Goal: Task Accomplishment & Management: Manage account settings

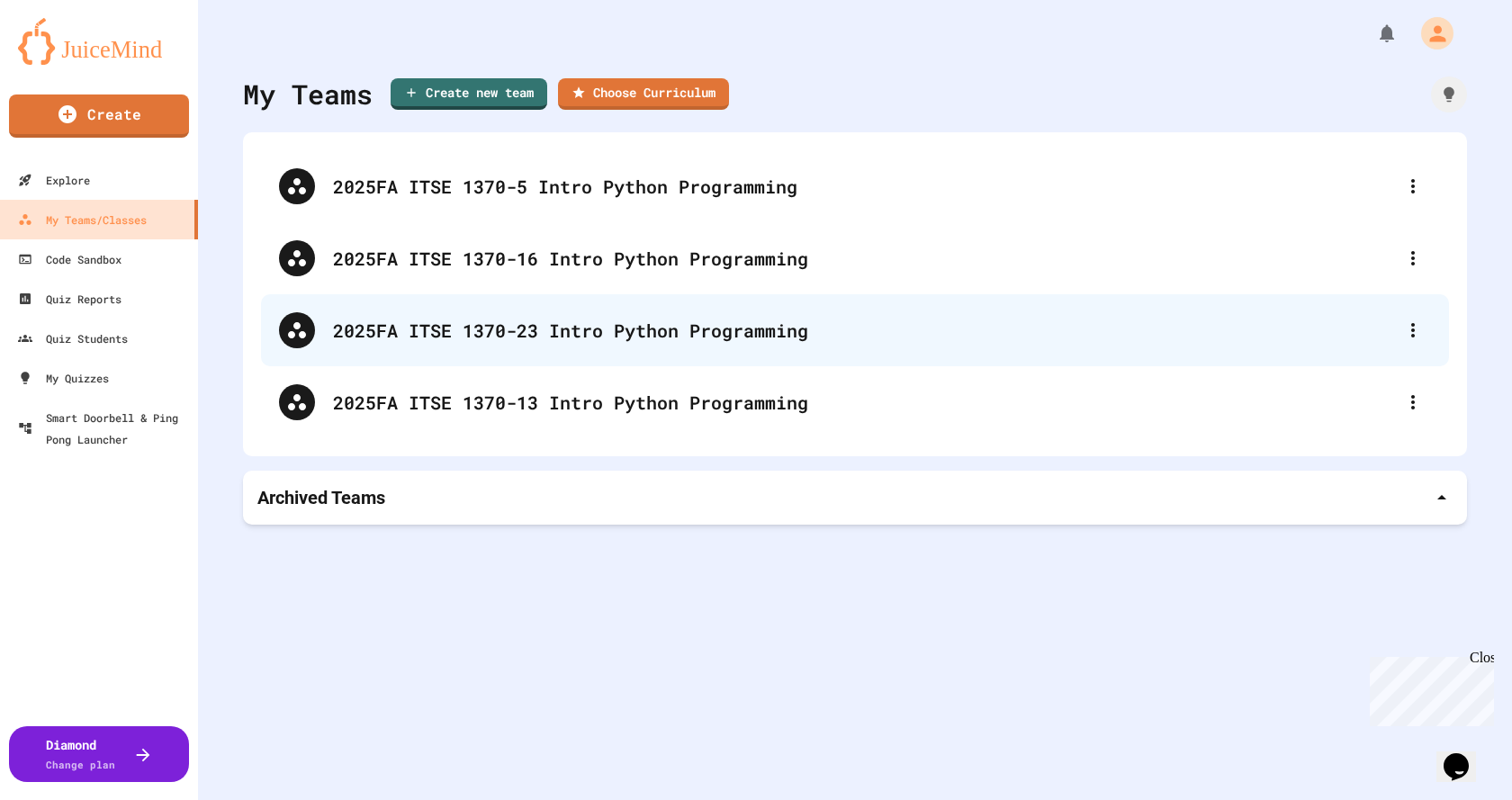
click at [608, 321] on div "2025FA ITSE 1370-23 Intro Python Programming" at bounding box center [864, 330] width 1062 height 27
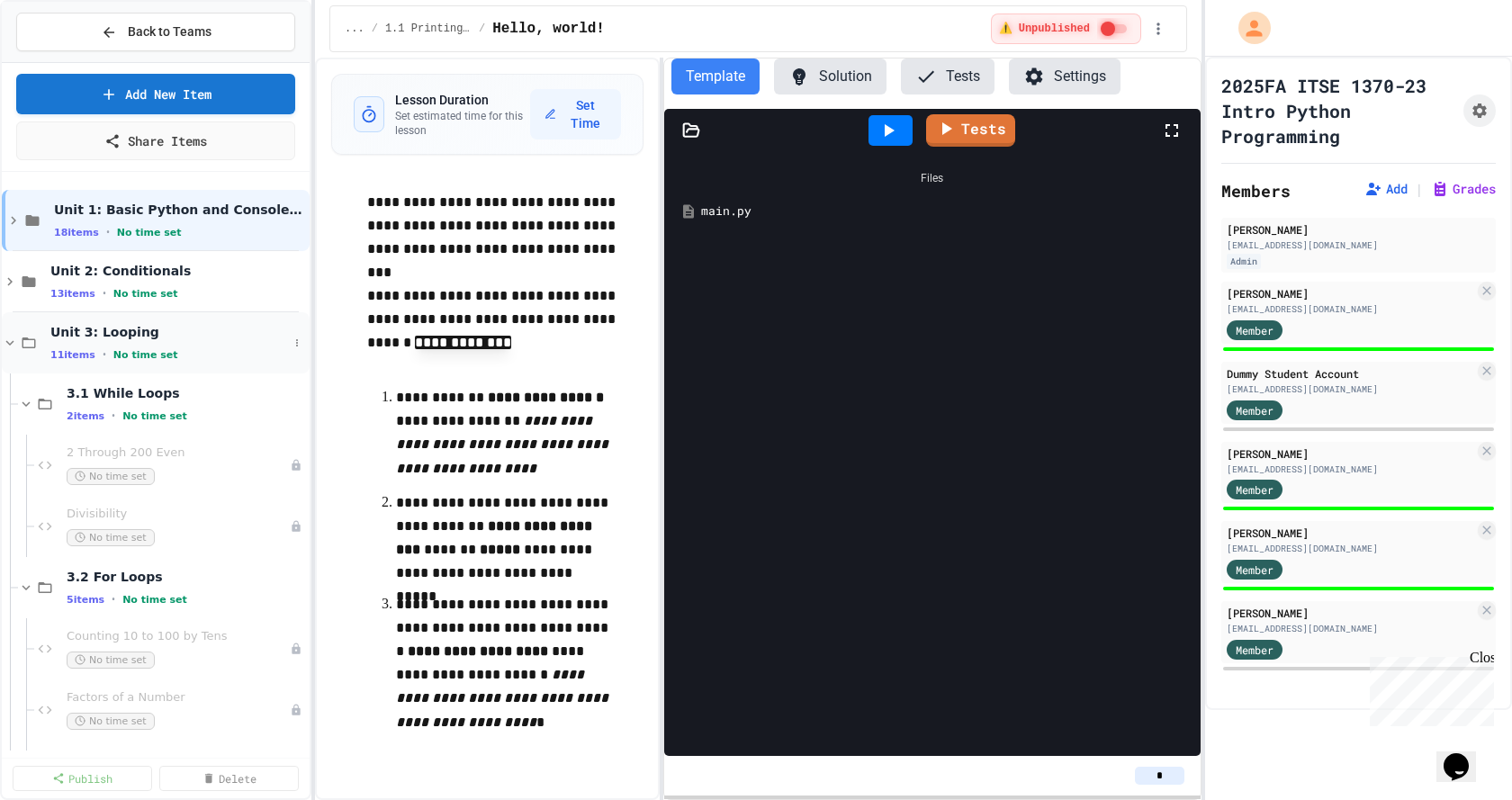
click at [12, 341] on icon at bounding box center [10, 343] width 16 height 16
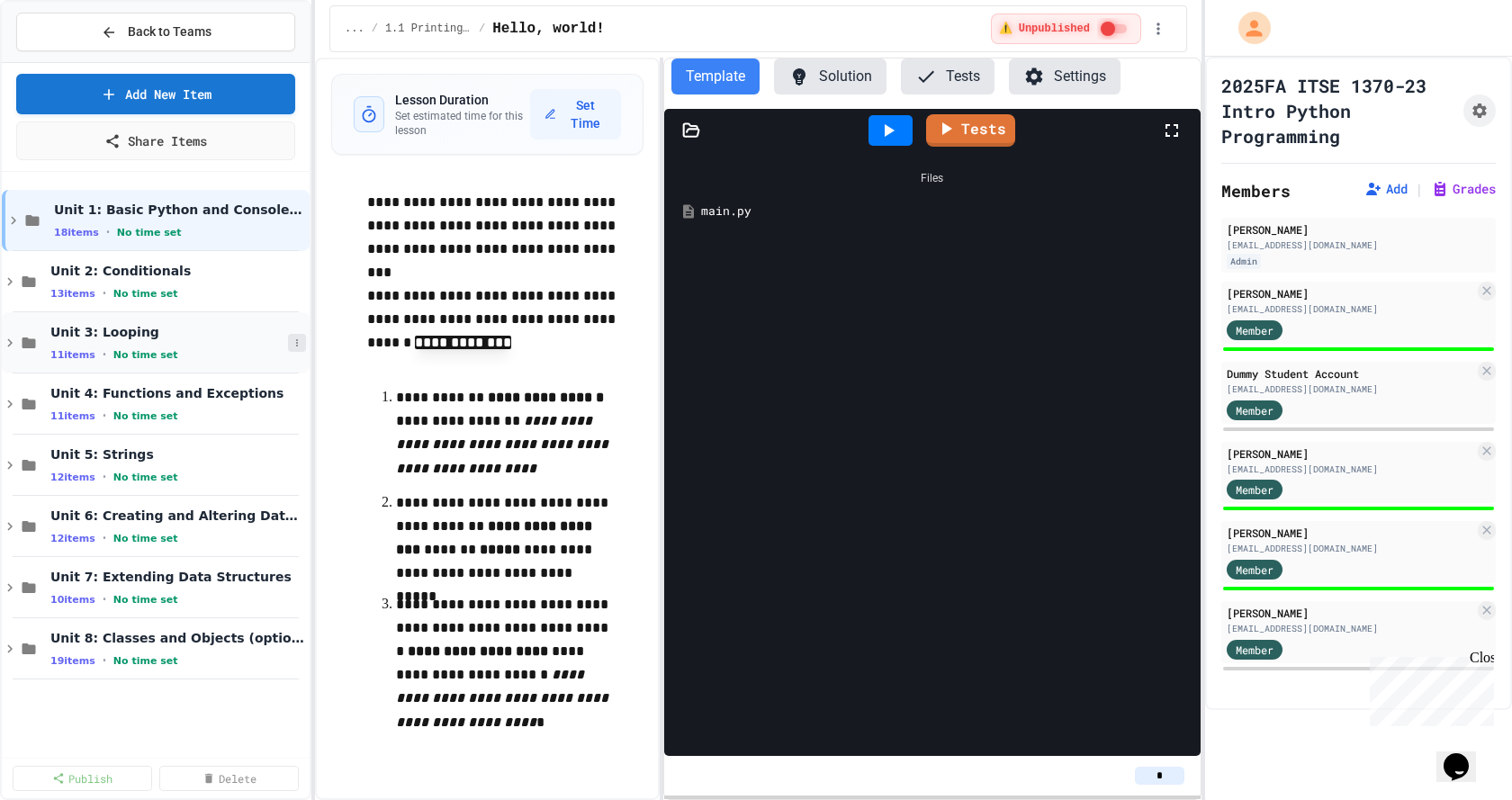
click at [296, 345] on icon at bounding box center [296, 343] width 11 height 11
click at [259, 442] on button "Publish All (11)" at bounding box center [255, 441] width 126 height 33
